Goal: Information Seeking & Learning: Understand process/instructions

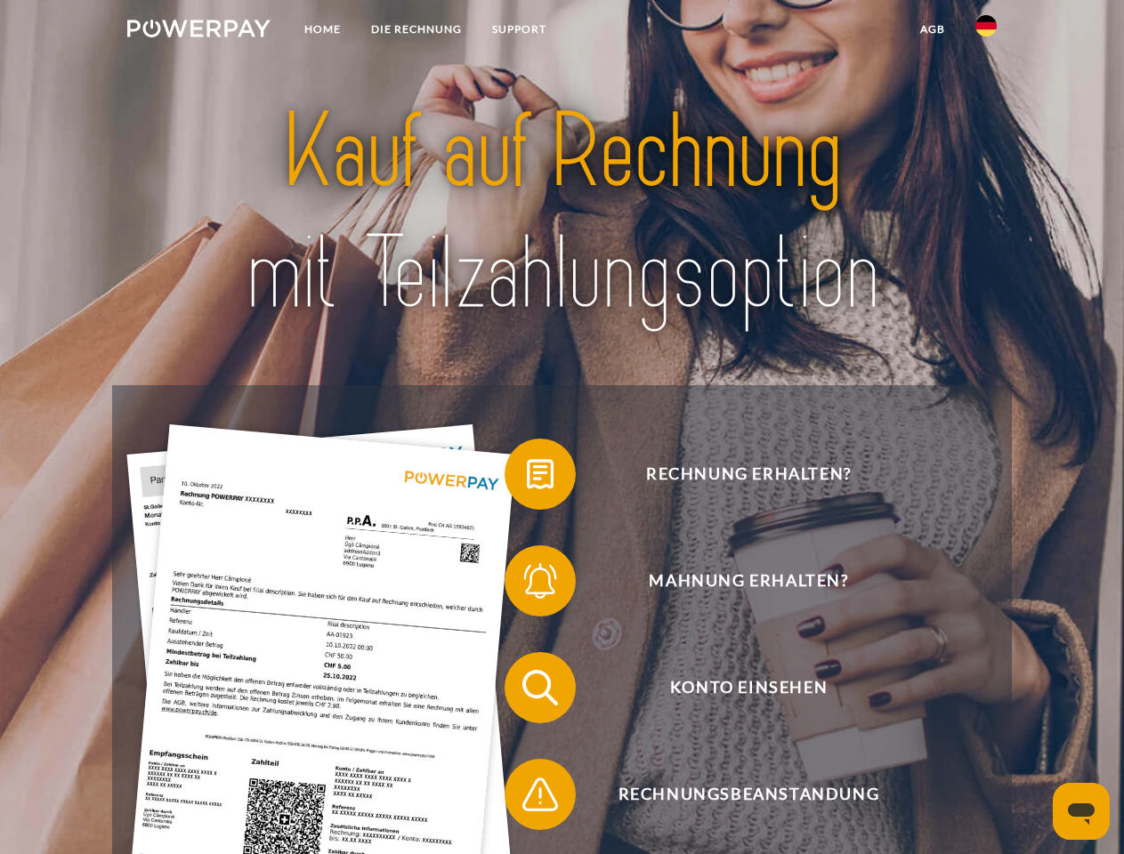
click at [198, 31] on img at bounding box center [198, 29] width 143 height 18
click at [986, 31] on img at bounding box center [985, 25] width 21 height 21
click at [932, 29] on link "agb" at bounding box center [932, 29] width 55 height 32
click at [527, 478] on span at bounding box center [513, 474] width 89 height 89
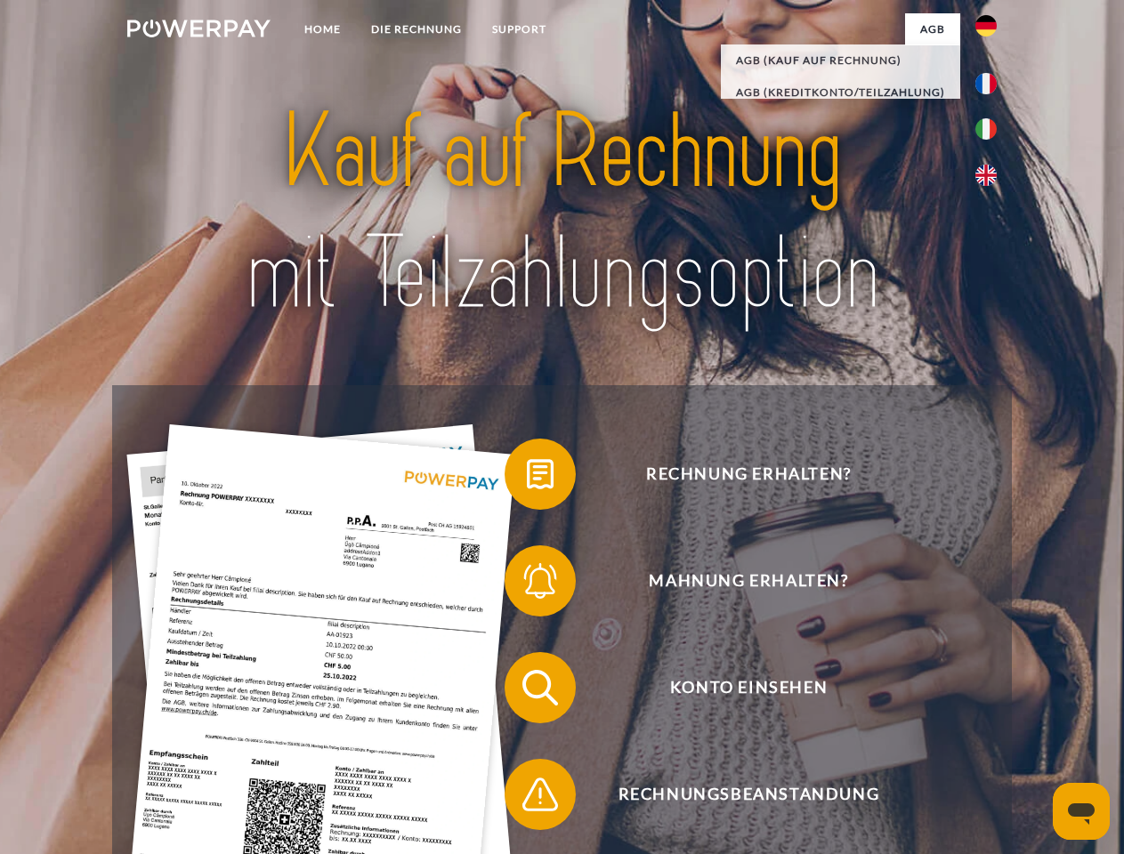
click at [527, 585] on span at bounding box center [513, 581] width 89 height 89
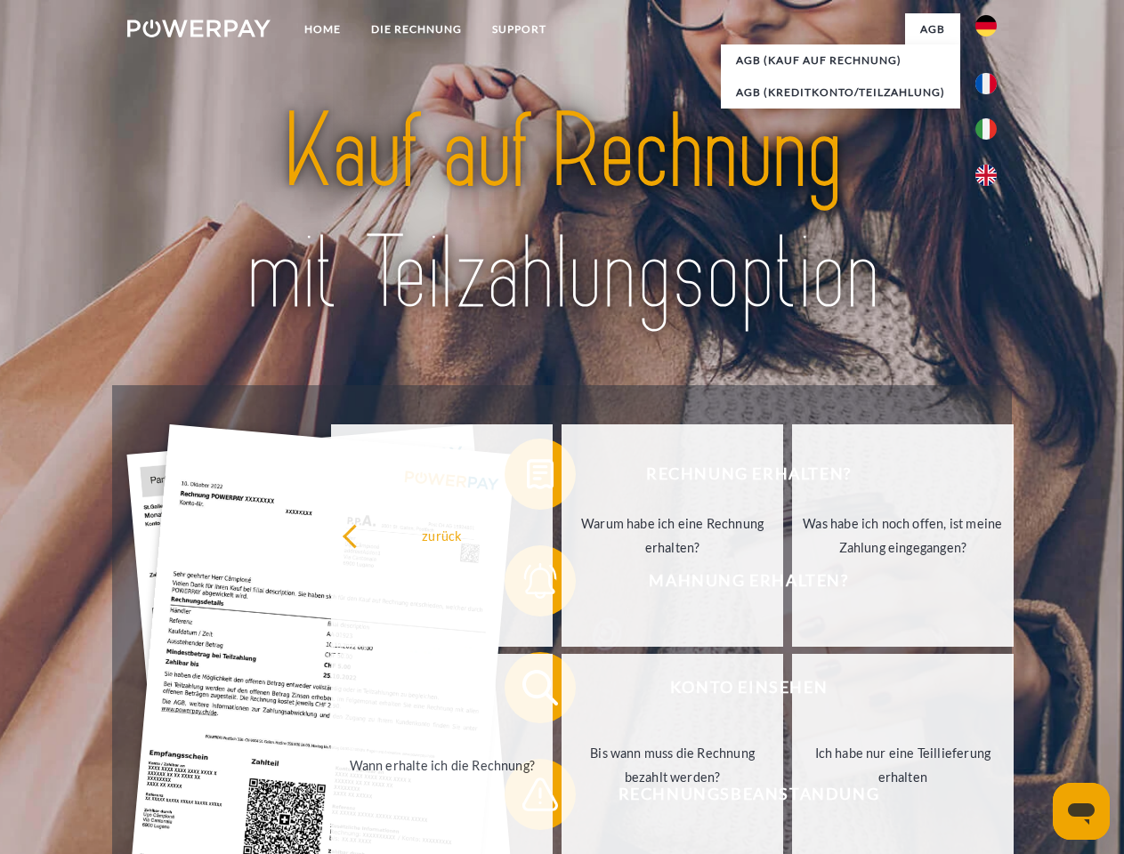
click at [561, 691] on link "Bis wann muss die Rechnung bezahlt werden?" at bounding box center [672, 765] width 222 height 222
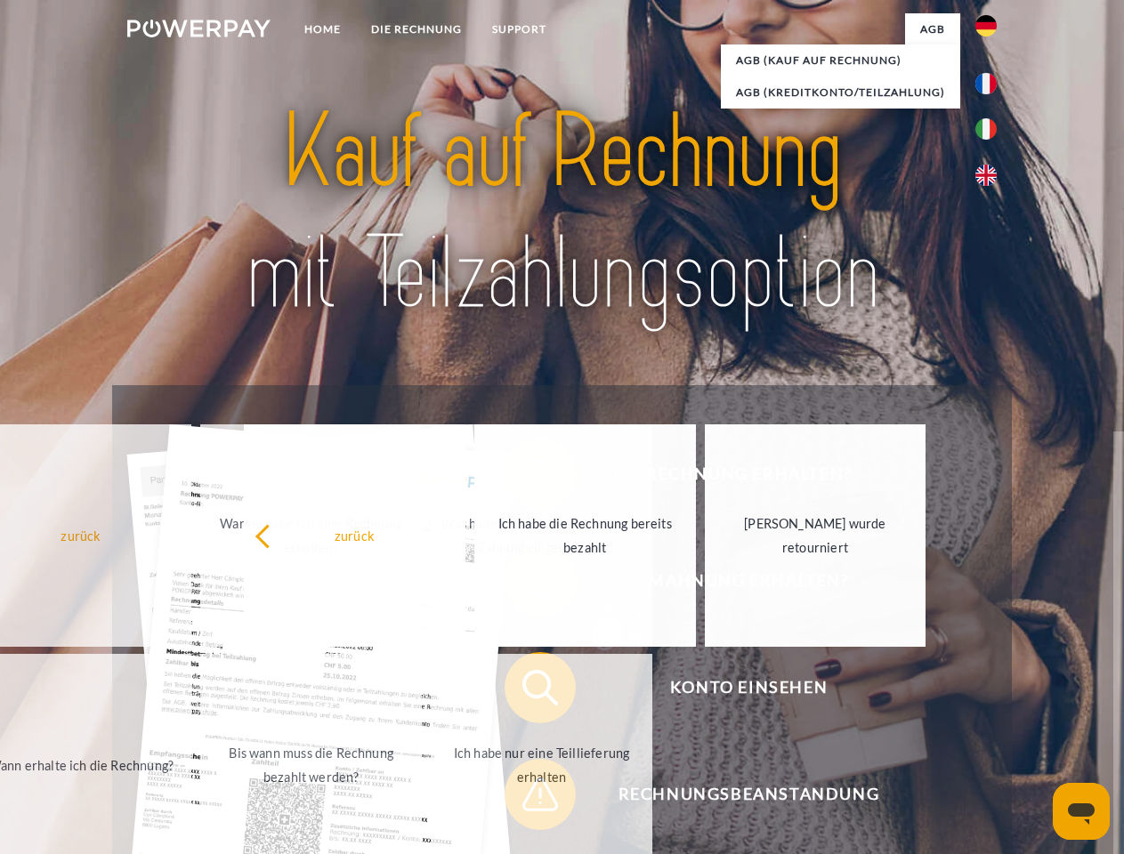
click at [527, 798] on span at bounding box center [513, 794] width 89 height 89
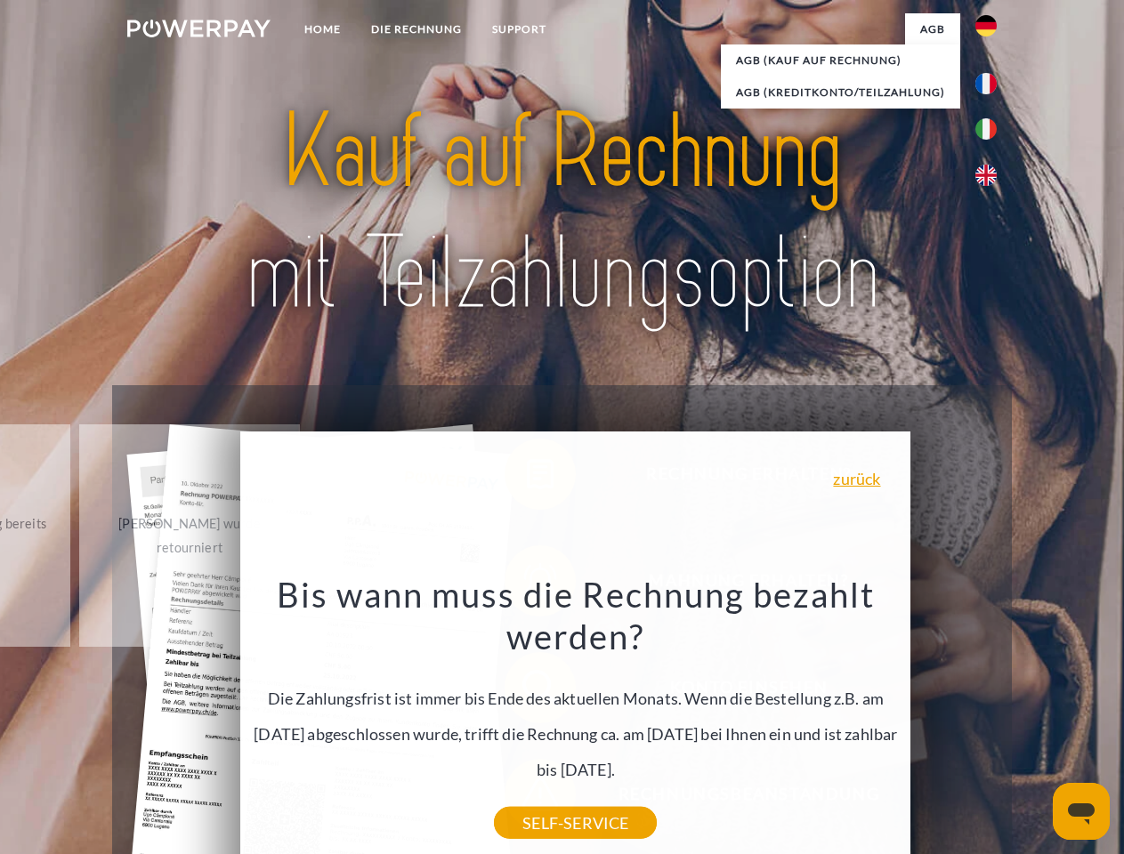
click at [1081, 811] on icon "Messaging-Fenster öffnen" at bounding box center [1081, 813] width 27 height 21
